Goal: Check status: Check status

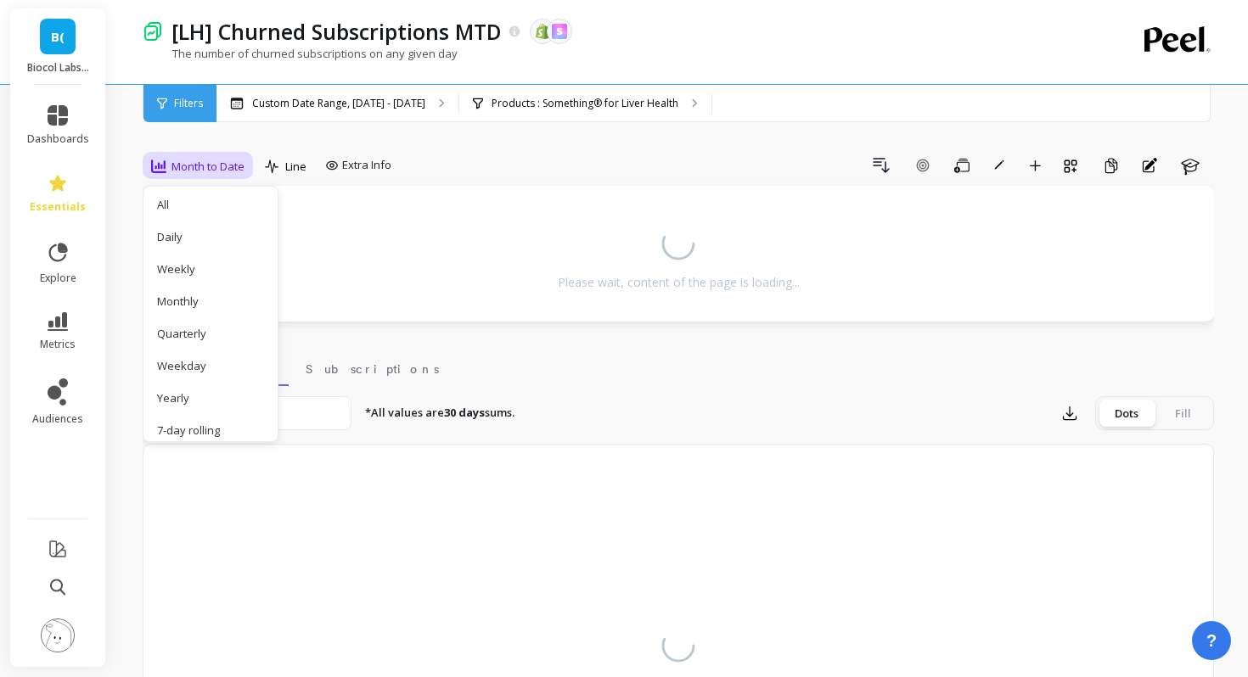
click at [185, 249] on div "Daily" at bounding box center [205, 237] width 117 height 30
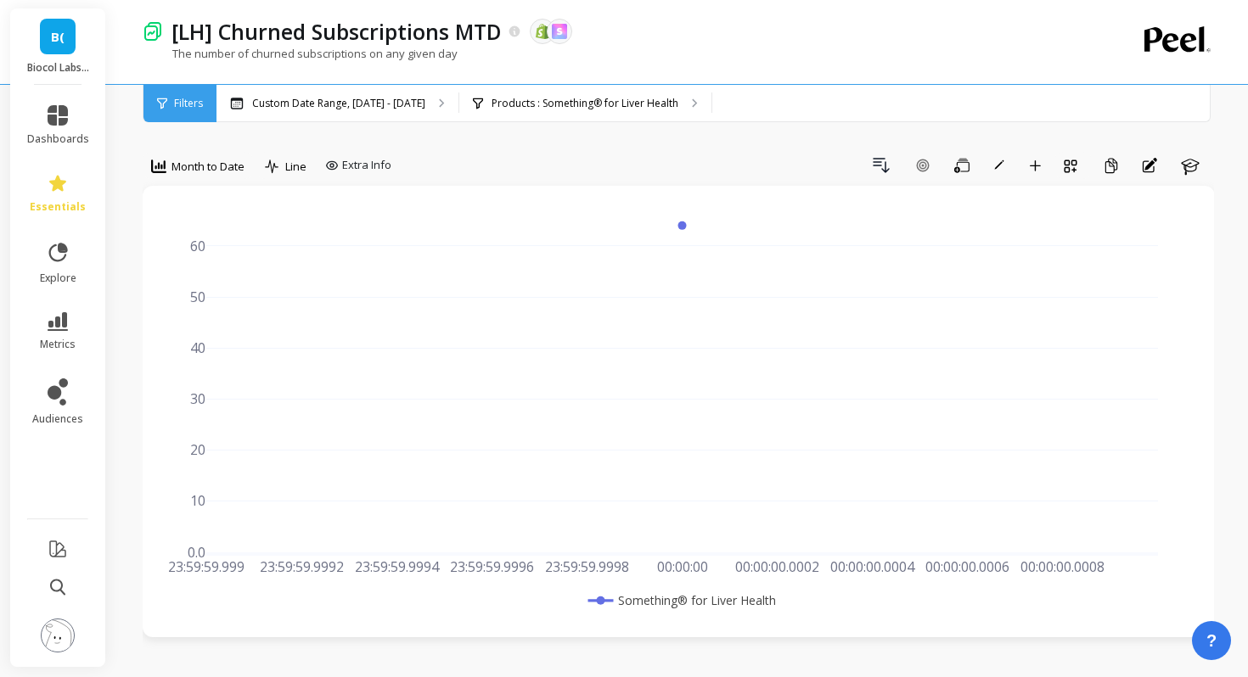
click at [163, 181] on div "option Daily, selected. Month to Date" at bounding box center [198, 169] width 110 height 34
click at [166, 175] on div "Month to Date" at bounding box center [197, 166] width 93 height 20
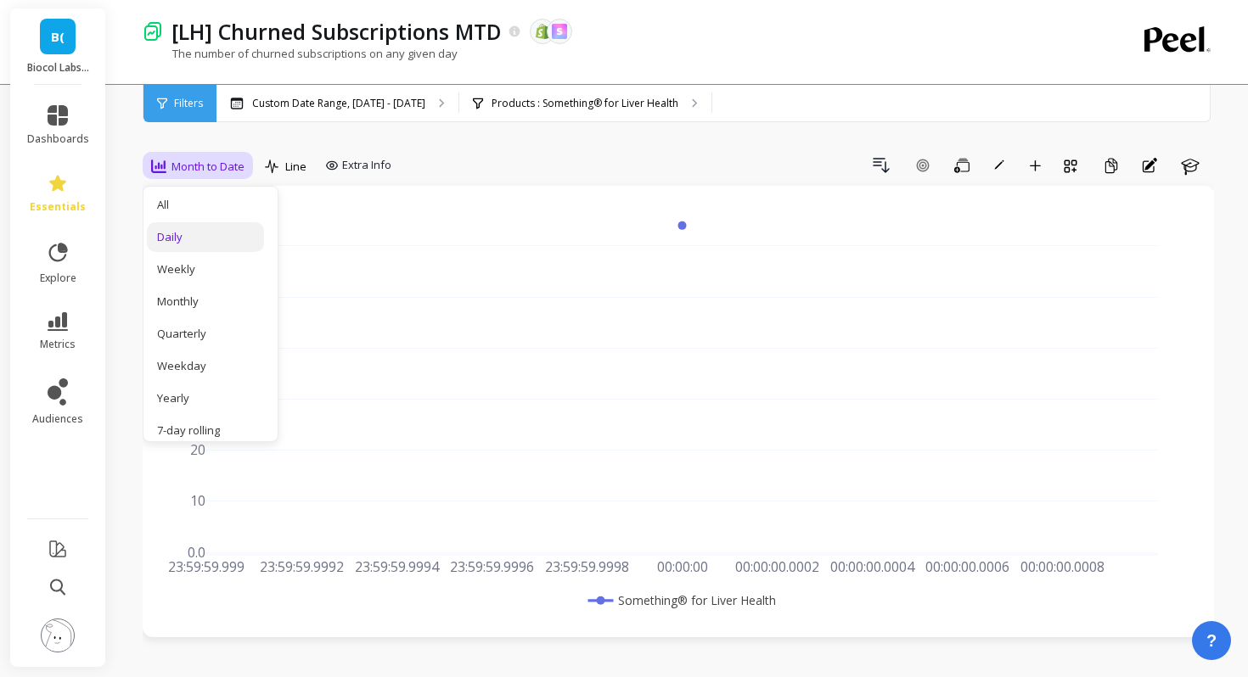
click at [185, 232] on div "Daily" at bounding box center [205, 237] width 97 height 16
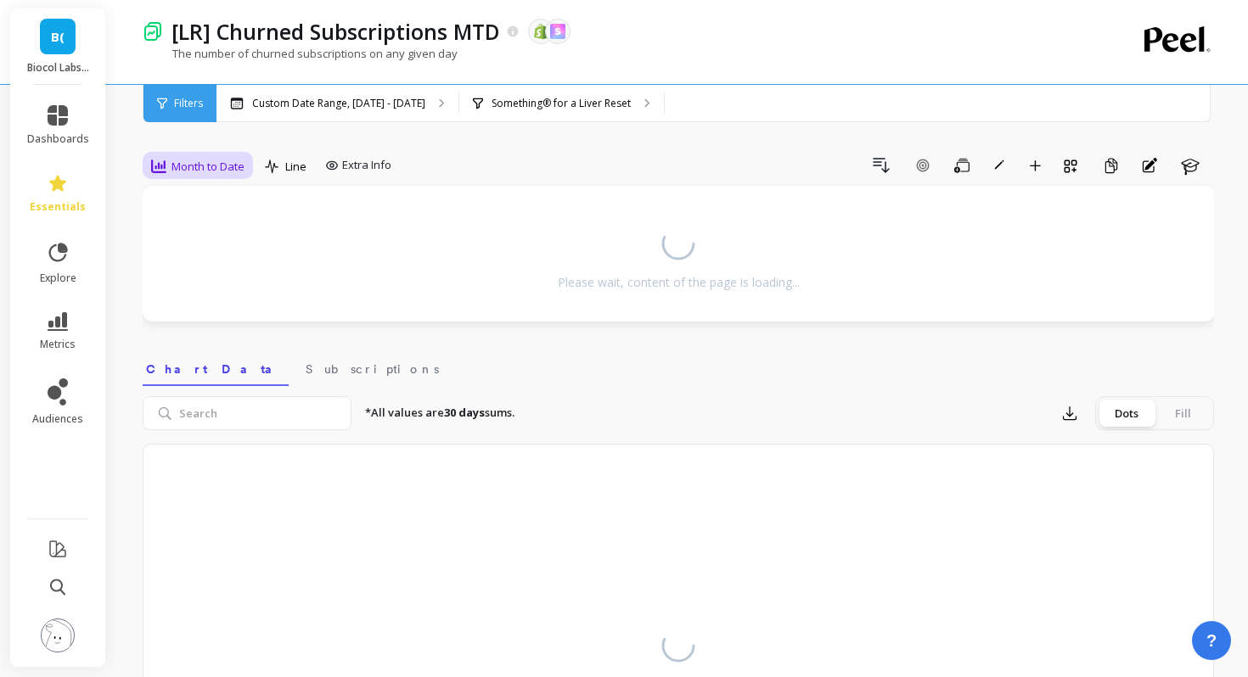
click at [207, 159] on span "Month to Date" at bounding box center [207, 167] width 73 height 16
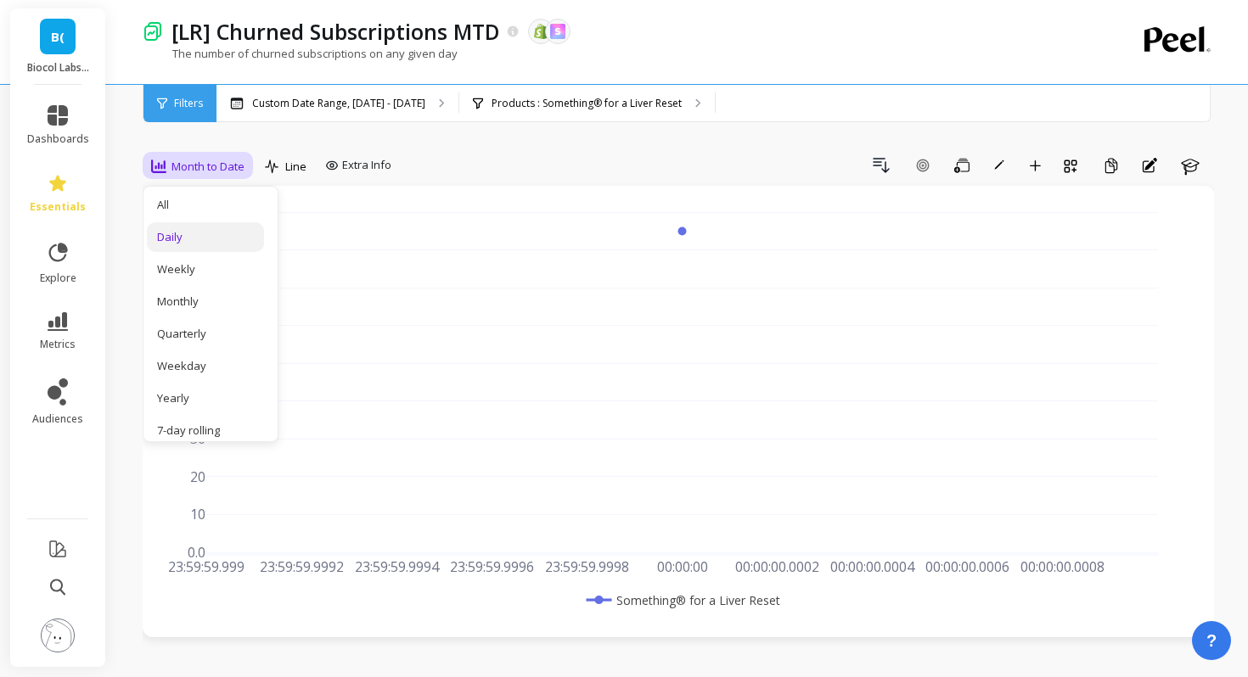
click at [178, 235] on div "Daily" at bounding box center [205, 237] width 97 height 16
